Goal: Transaction & Acquisition: Book appointment/travel/reservation

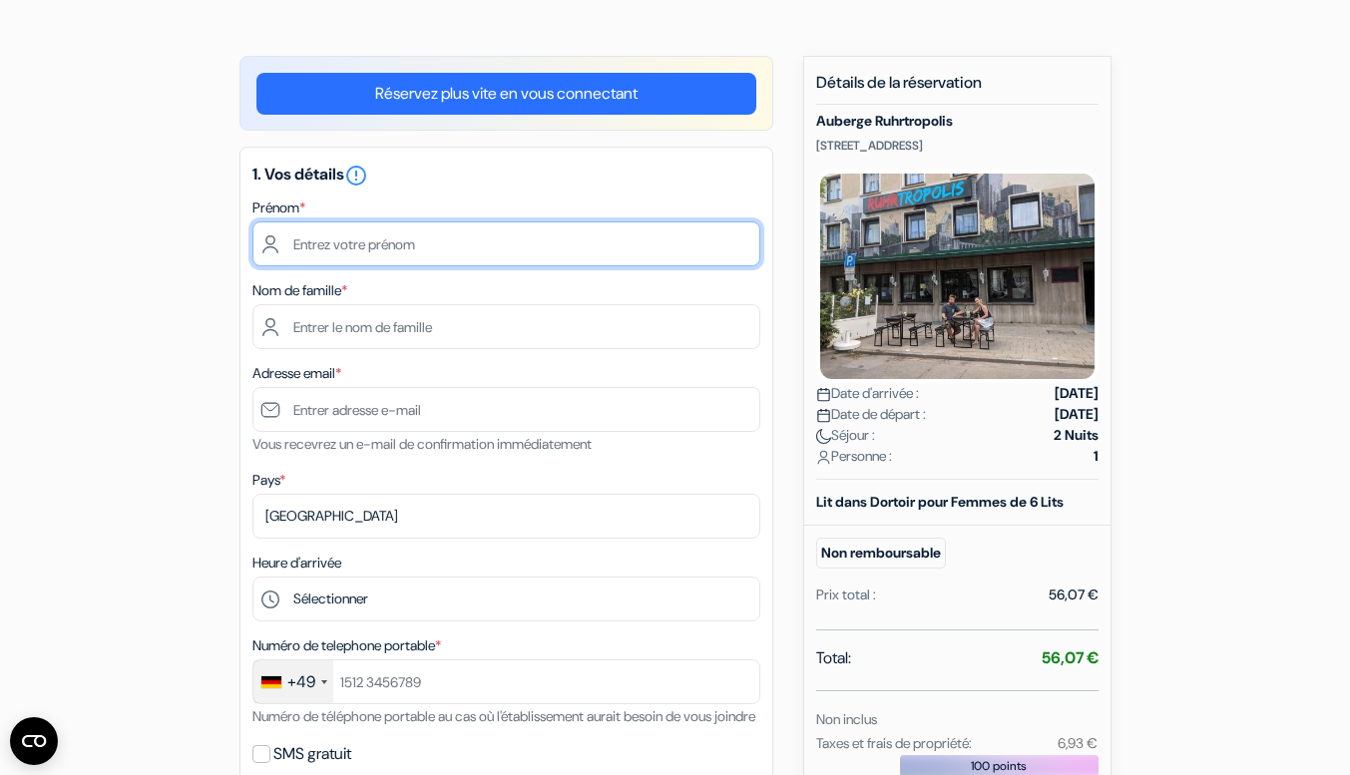
click at [488, 244] on input "text" at bounding box center [507, 244] width 508 height 45
click at [399, 256] on input "text" at bounding box center [507, 244] width 508 height 45
type input "[PERSON_NAME]"
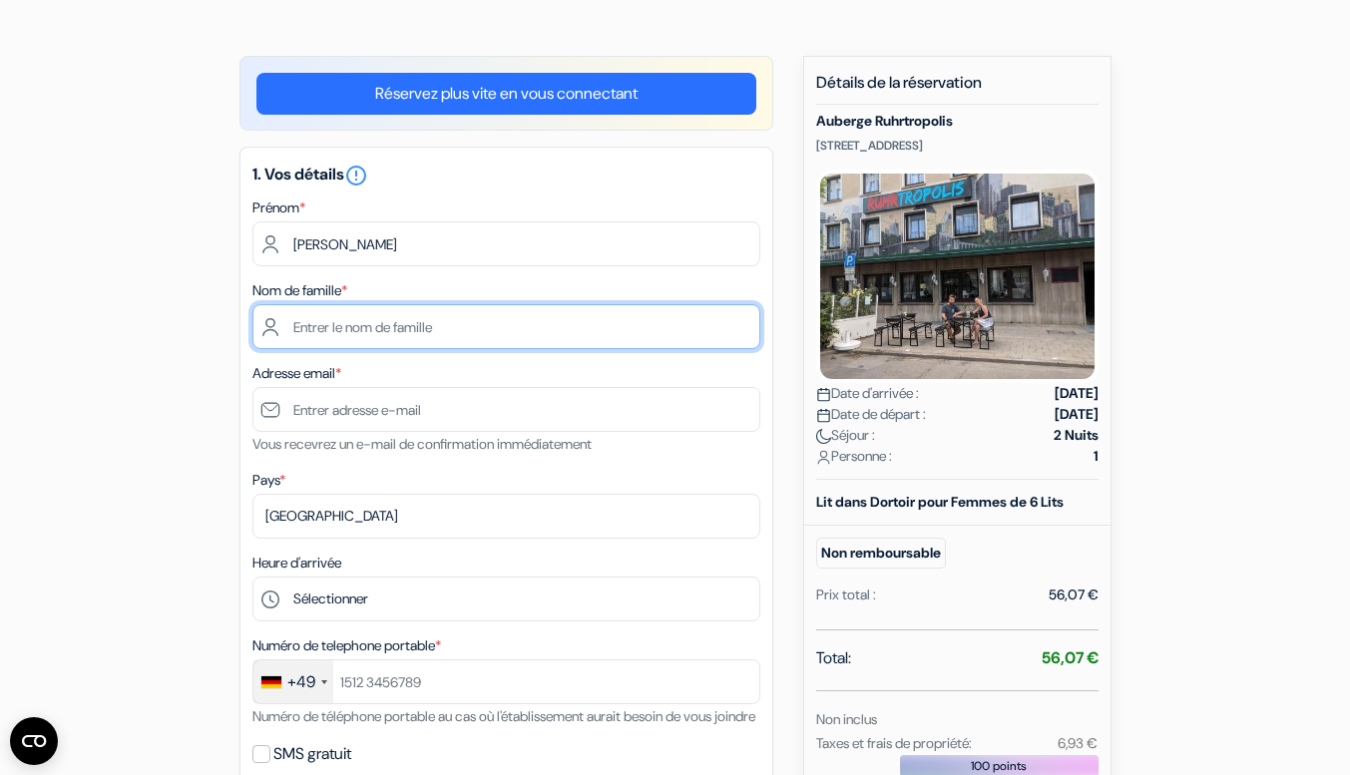
type input "Schwarz"
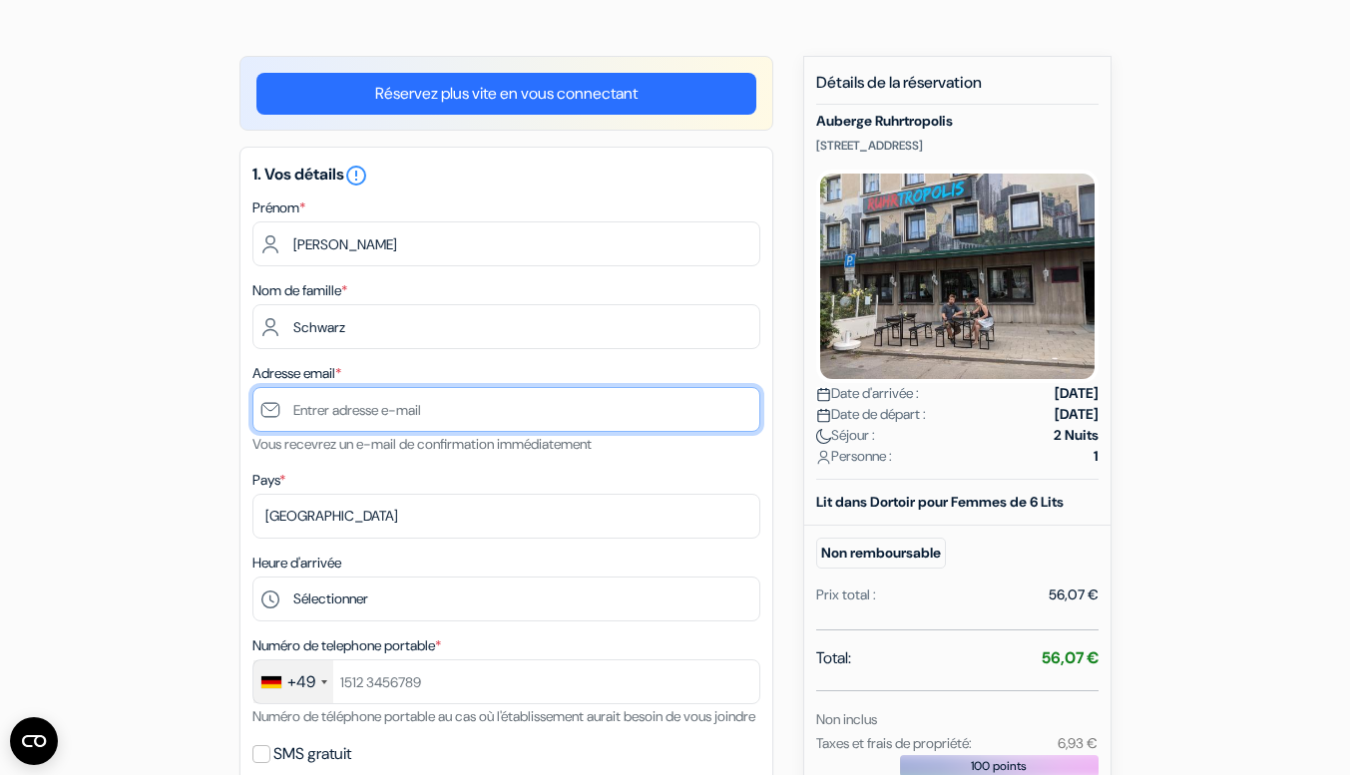
click at [391, 399] on input "text" at bounding box center [507, 409] width 508 height 45
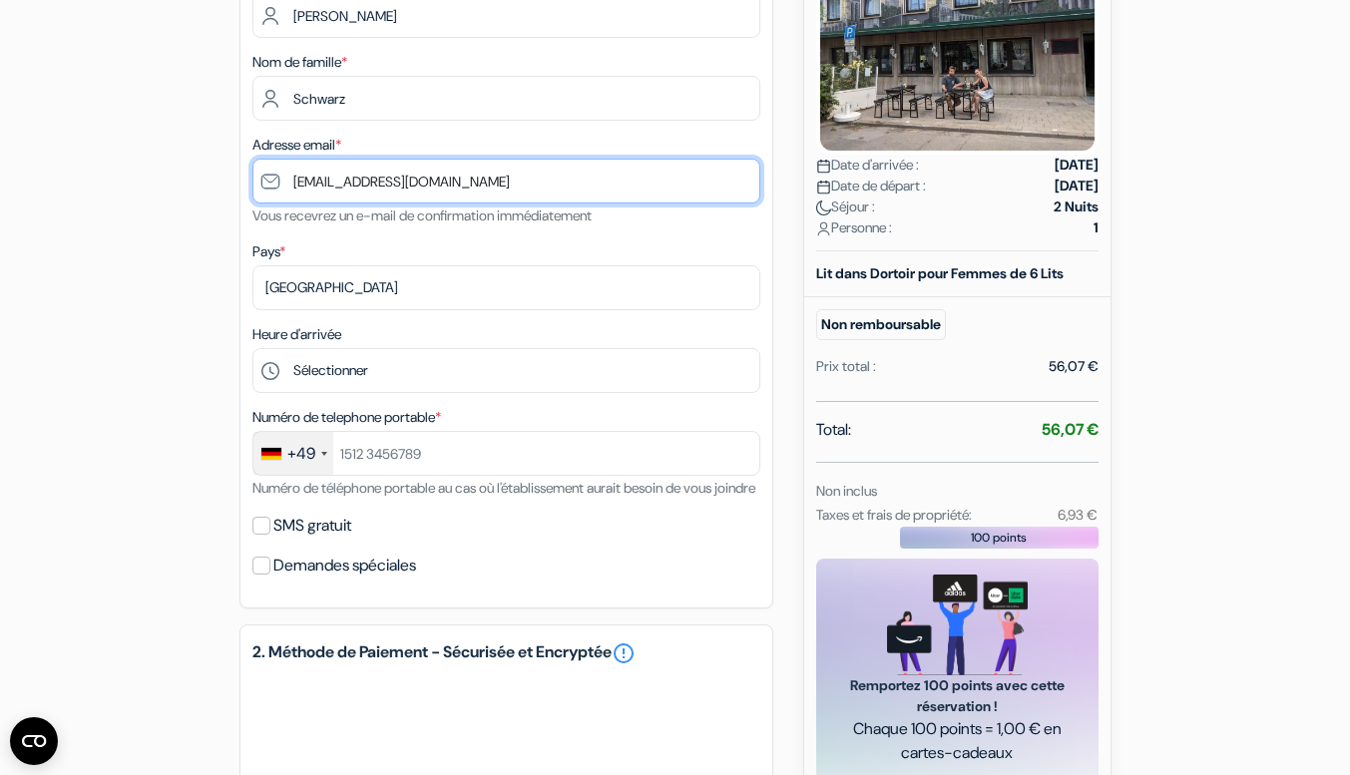
scroll to position [389, 0]
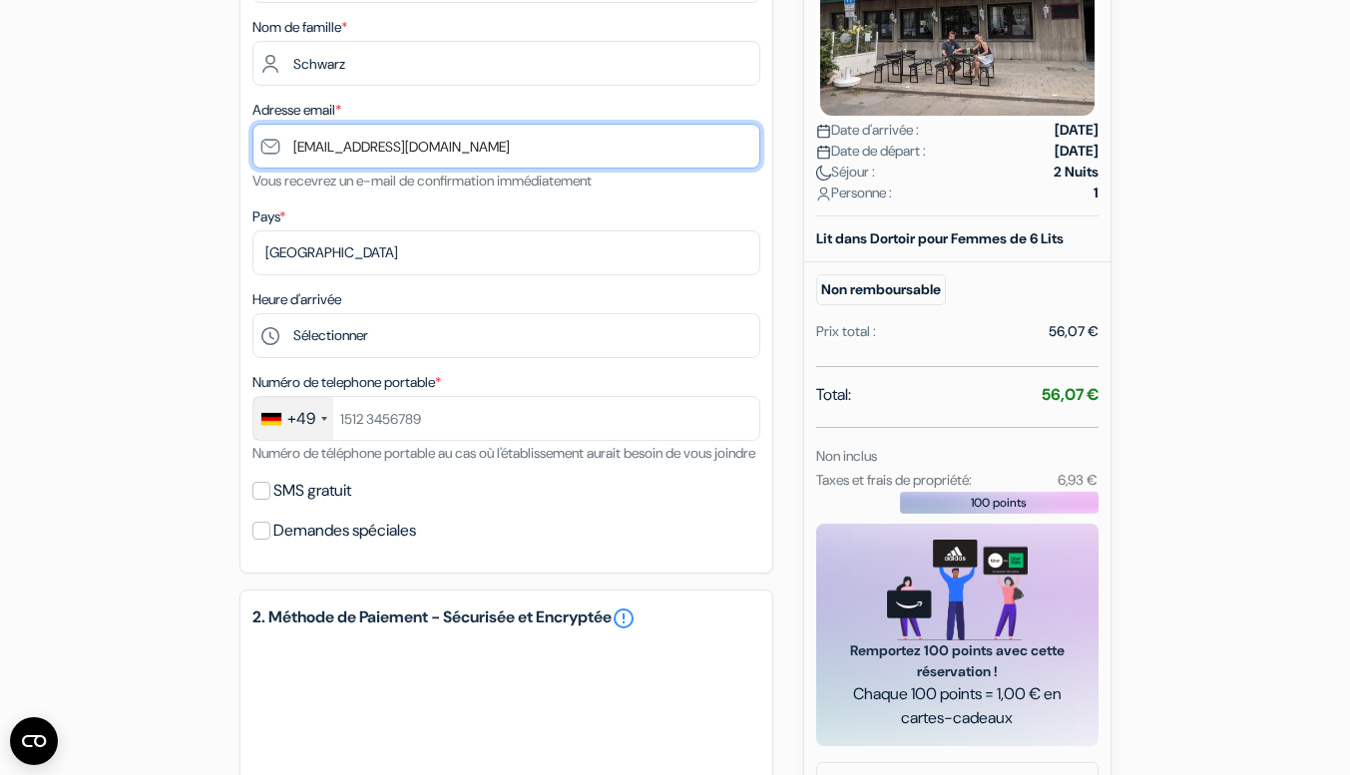
type input "[EMAIL_ADDRESS][DOMAIN_NAME]"
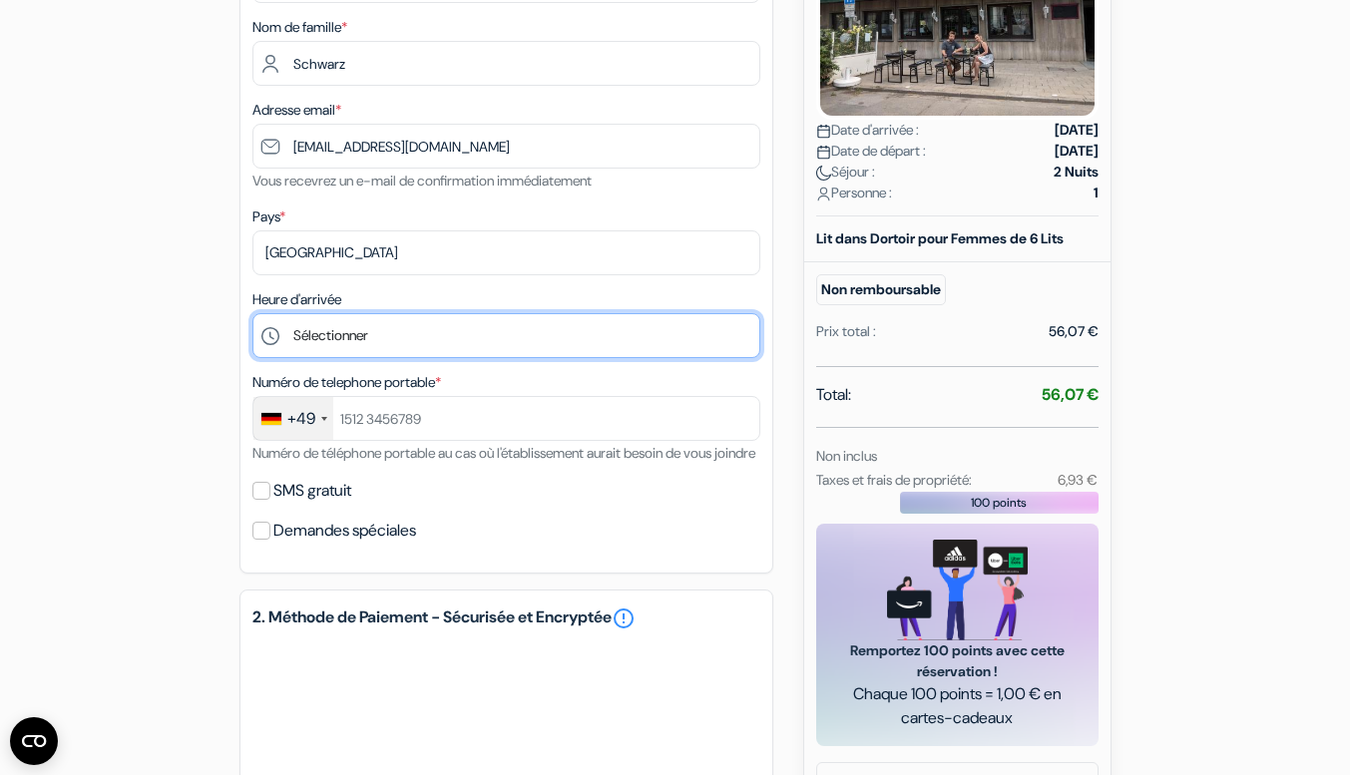
click at [410, 337] on select "Sélectionner 17:00 18:00 19:00 20:00 21:00 22:00 23:00" at bounding box center [507, 335] width 508 height 45
select select "17"
click at [253, 315] on select "Sélectionner 17:00 18:00 19:00 20:00 21:00 22:00 23:00" at bounding box center [507, 335] width 508 height 45
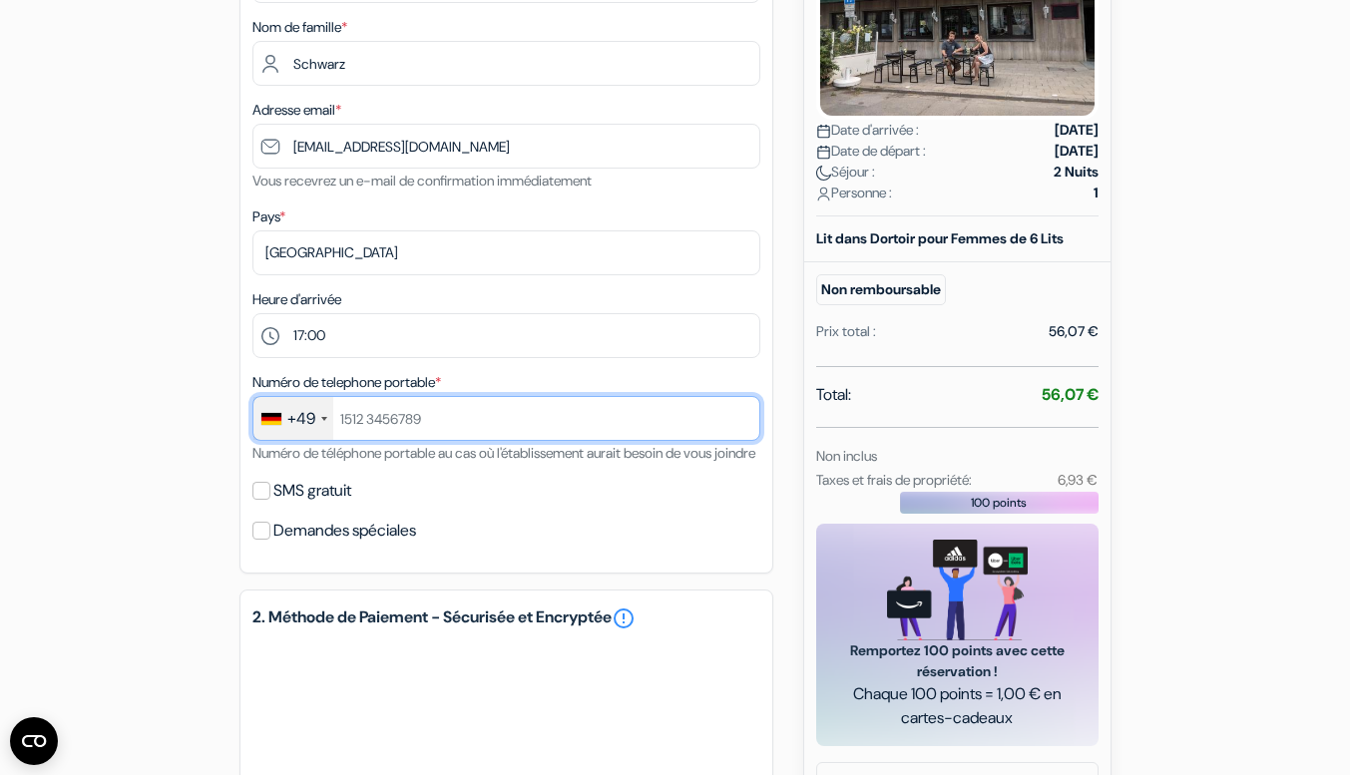
click at [478, 419] on input "text" at bounding box center [507, 418] width 508 height 45
type input "17650963183"
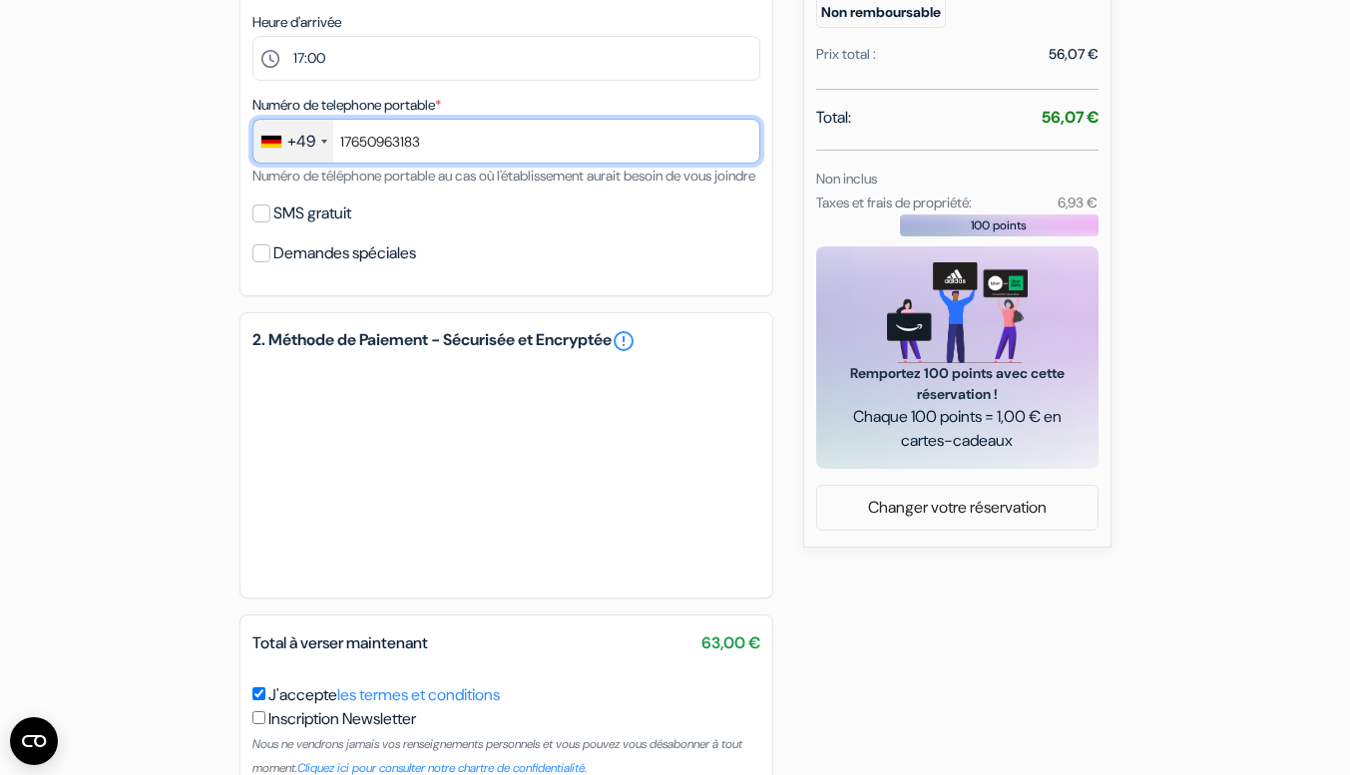
scroll to position [803, 0]
